Goal: Task Accomplishment & Management: Manage account settings

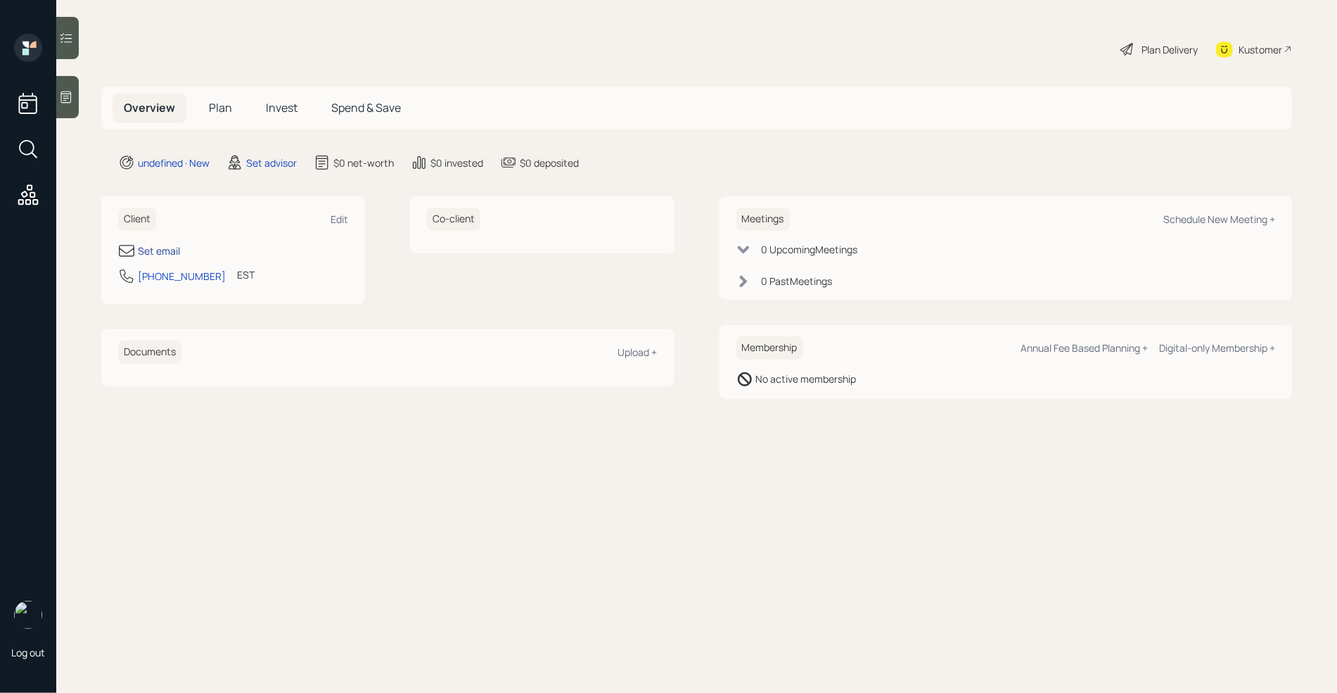
click at [173, 251] on div "Set email" at bounding box center [159, 250] width 42 height 15
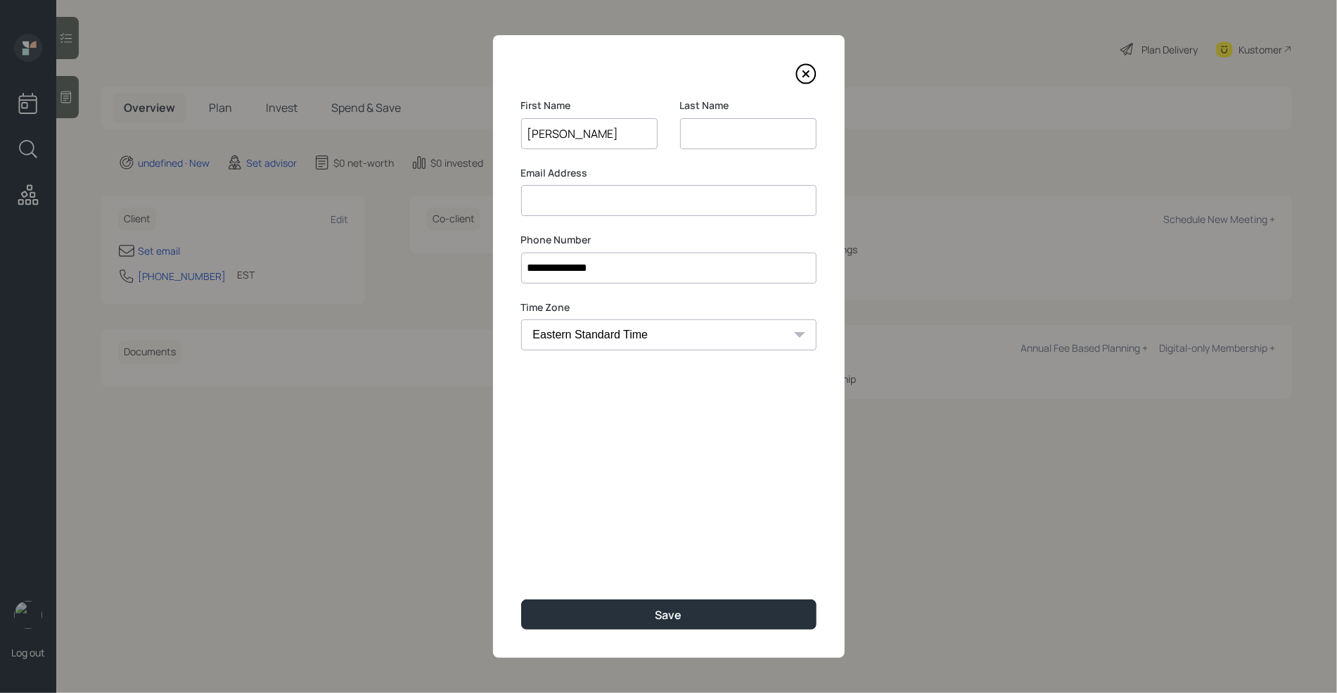
type input "[PERSON_NAME]"
click at [709, 126] on input at bounding box center [748, 133] width 136 height 31
type input "Gudwer"
click at [631, 200] on input at bounding box center [668, 200] width 295 height 31
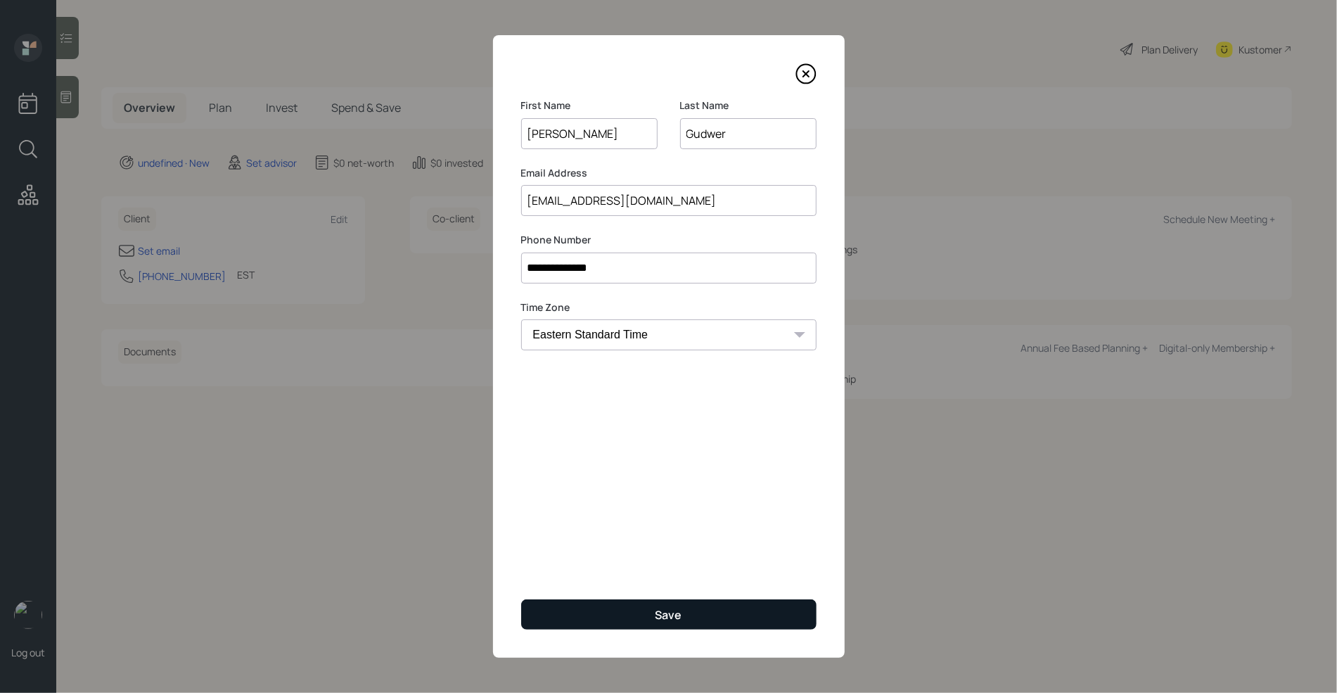
type input "[EMAIL_ADDRESS][DOMAIN_NAME]"
click at [615, 607] on button "Save" at bounding box center [668, 614] width 295 height 30
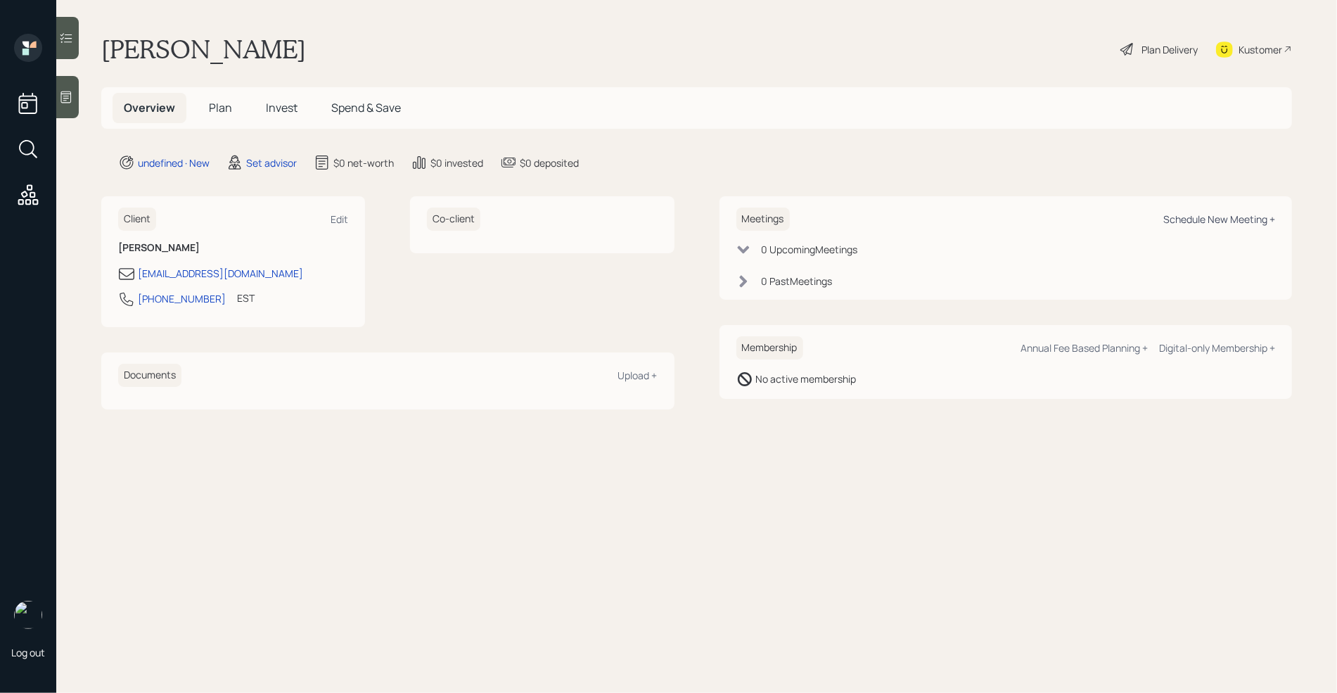
click at [1217, 222] on div "Schedule New Meeting +" at bounding box center [1219, 218] width 112 height 13
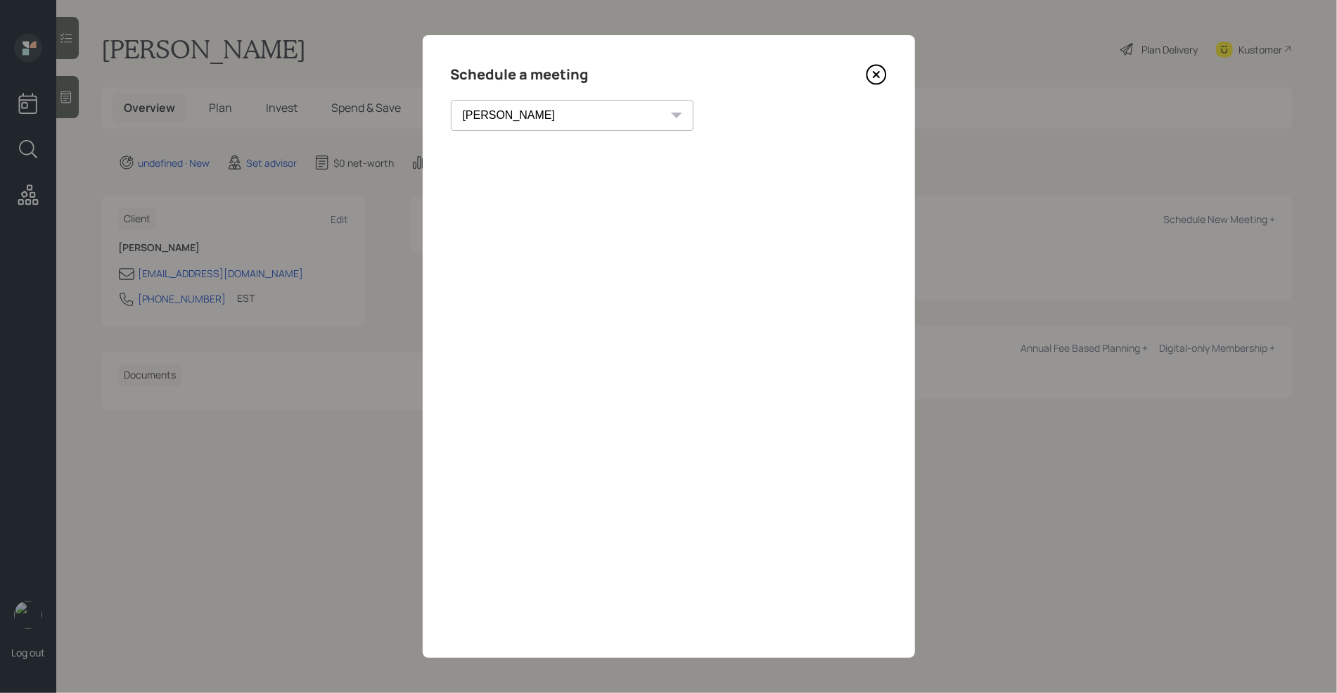
click at [537, 94] on div "Schedule a meeting [PERSON_NAME] [PERSON_NAME] [PERSON_NAME] [PERSON_NAME] [PER…" at bounding box center [669, 346] width 492 height 622
click at [527, 105] on select "[PERSON_NAME] [PERSON_NAME] [PERSON_NAME] [PERSON_NAME] [PERSON_NAME] [PERSON_N…" at bounding box center [572, 115] width 243 height 31
select select "7ee11780-4d8a-424a-8367-23e02165f7ba"
click at [451, 100] on select "[PERSON_NAME] [PERSON_NAME] [PERSON_NAME] [PERSON_NAME] [PERSON_NAME] [PERSON_N…" at bounding box center [572, 115] width 243 height 31
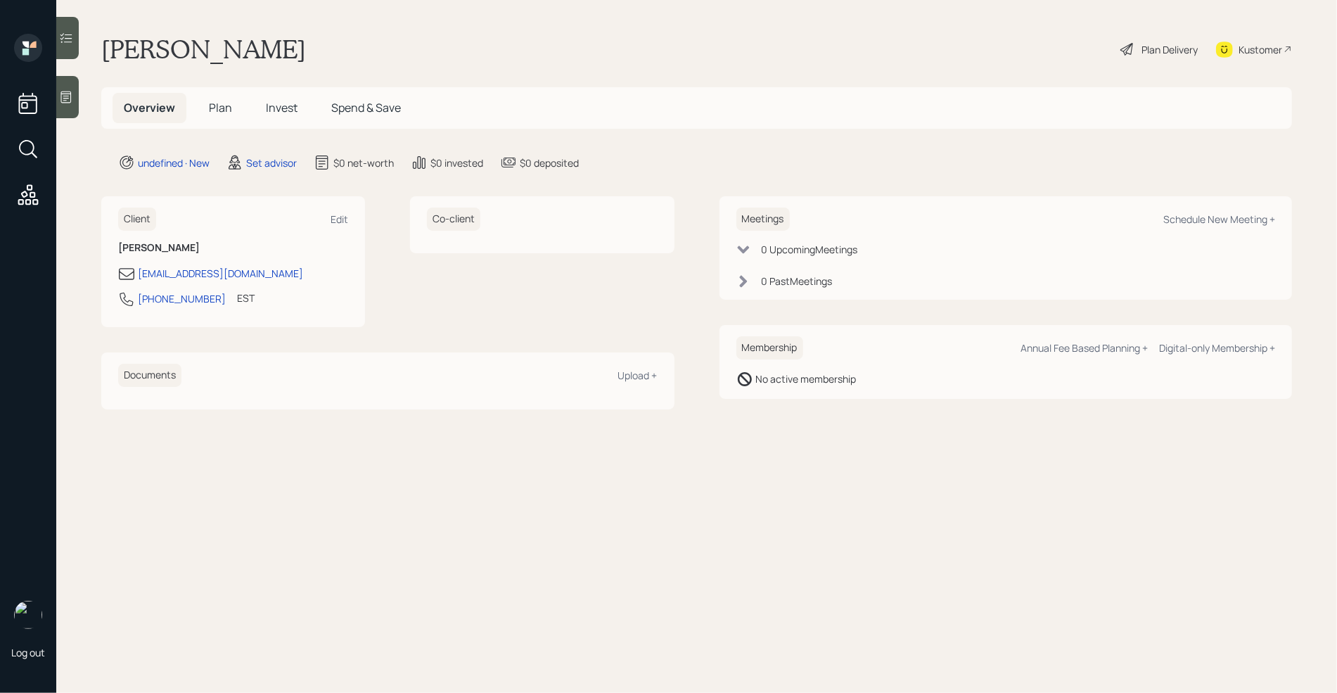
click at [64, 88] on div at bounding box center [67, 97] width 23 height 42
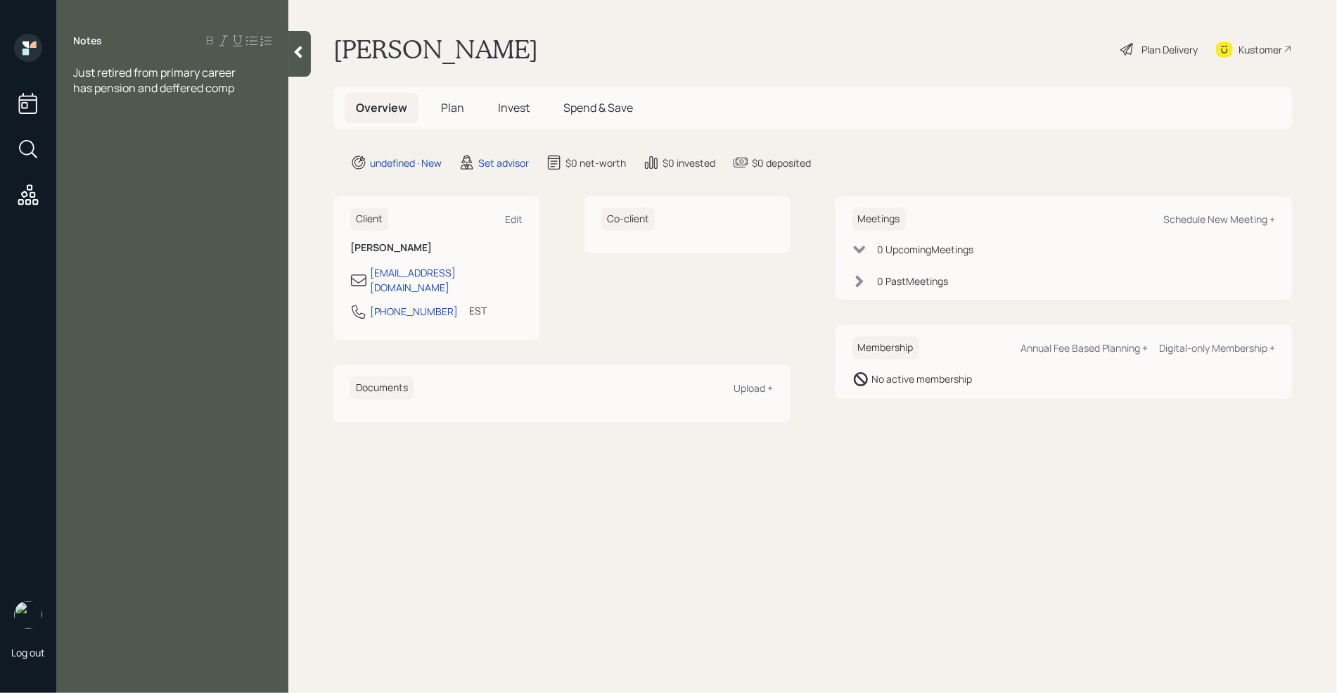
click at [307, 57] on div at bounding box center [299, 54] width 23 height 46
